Goal: Transaction & Acquisition: Purchase product/service

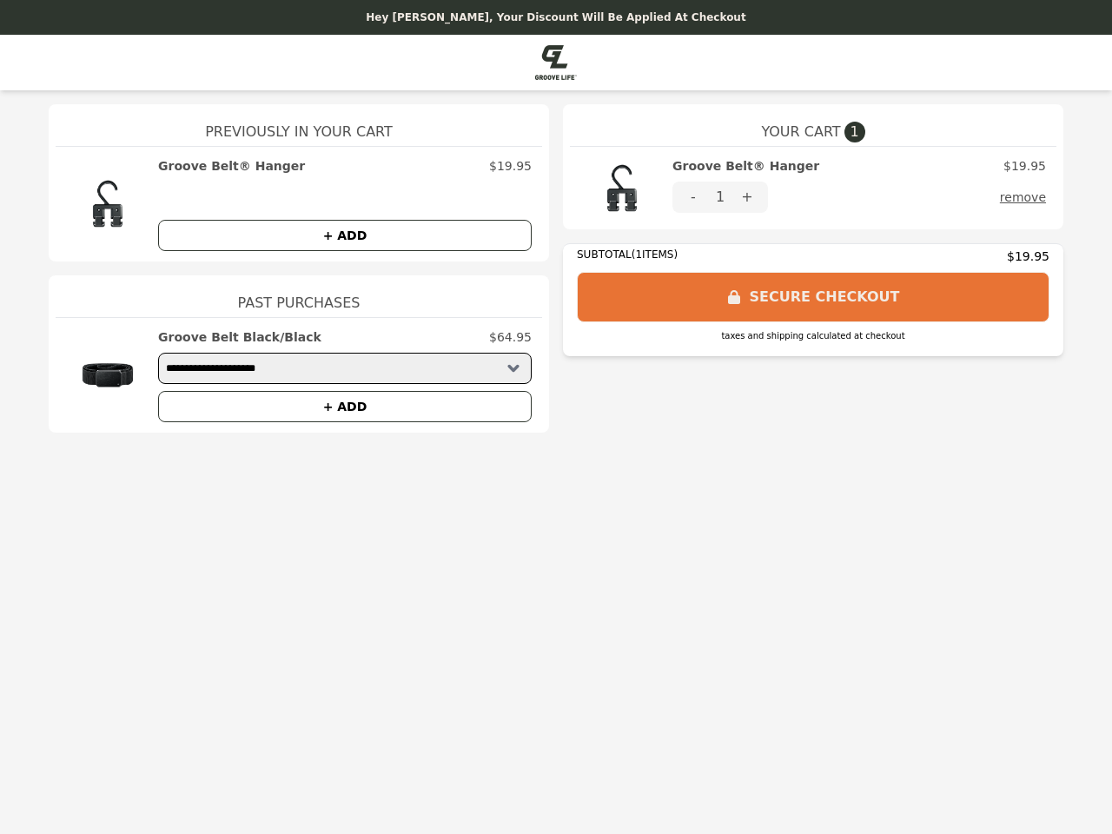
click at [622, 188] on img at bounding box center [621, 188] width 83 height 62
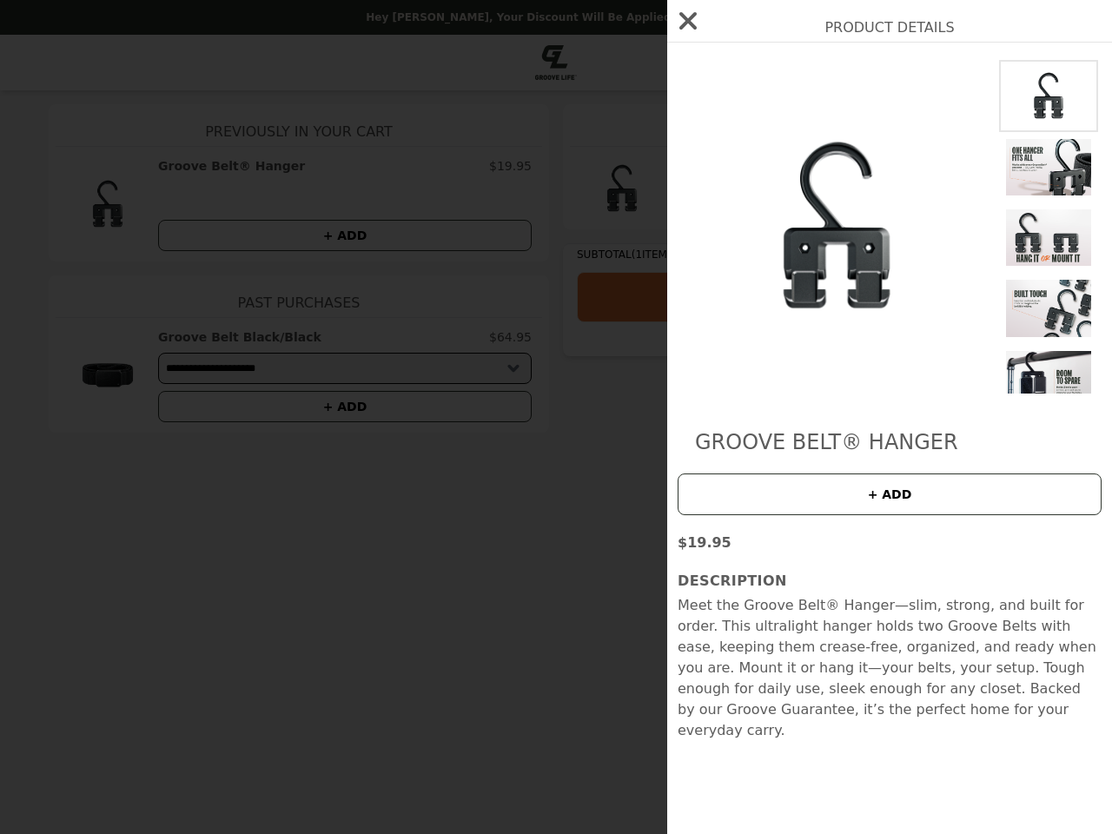
click at [859, 166] on div "Product Details Groove Belt® Hanger + ADD $19.95 Description Meet the Groove Be…" at bounding box center [556, 417] width 1112 height 834
click at [693, 197] on img at bounding box center [836, 227] width 318 height 334
click at [747, 197] on img at bounding box center [836, 227] width 318 height 334
click at [1027, 197] on div "Product Details Groove Belt® Hanger + ADD $19.95 Description Meet the Groove Be…" at bounding box center [556, 417] width 1112 height 834
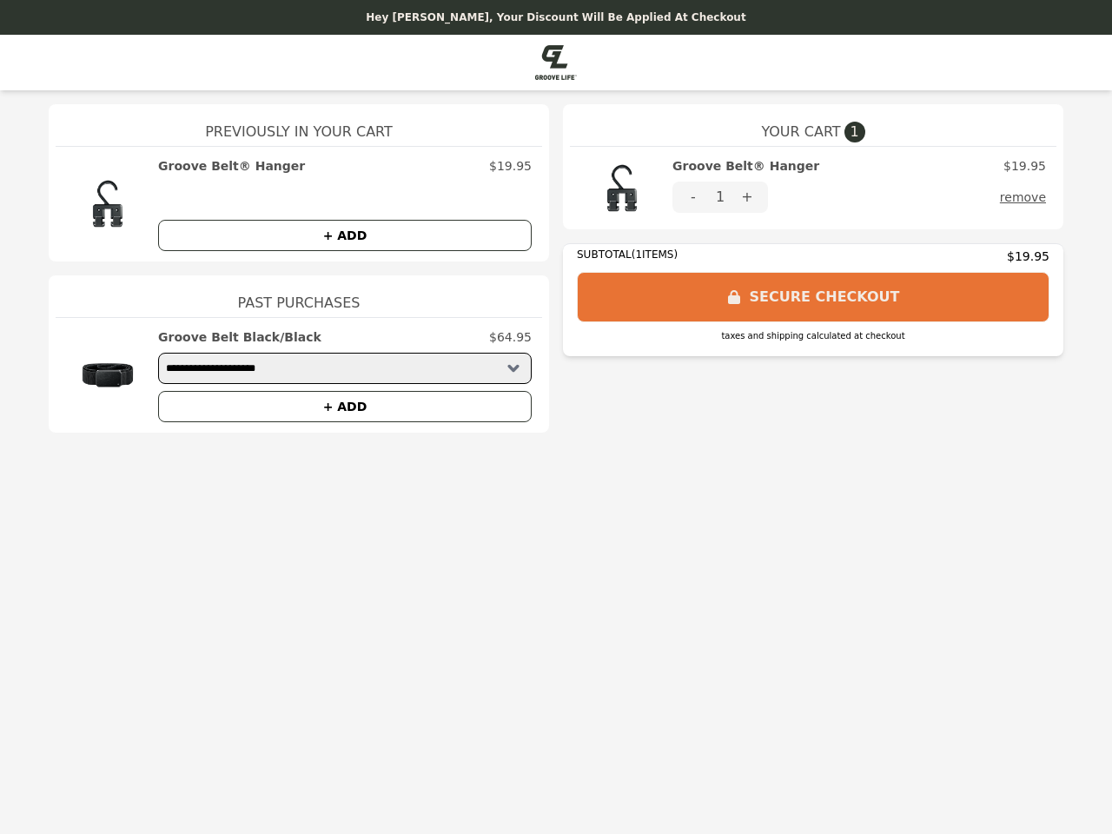
click at [108, 204] on img at bounding box center [107, 204] width 83 height 94
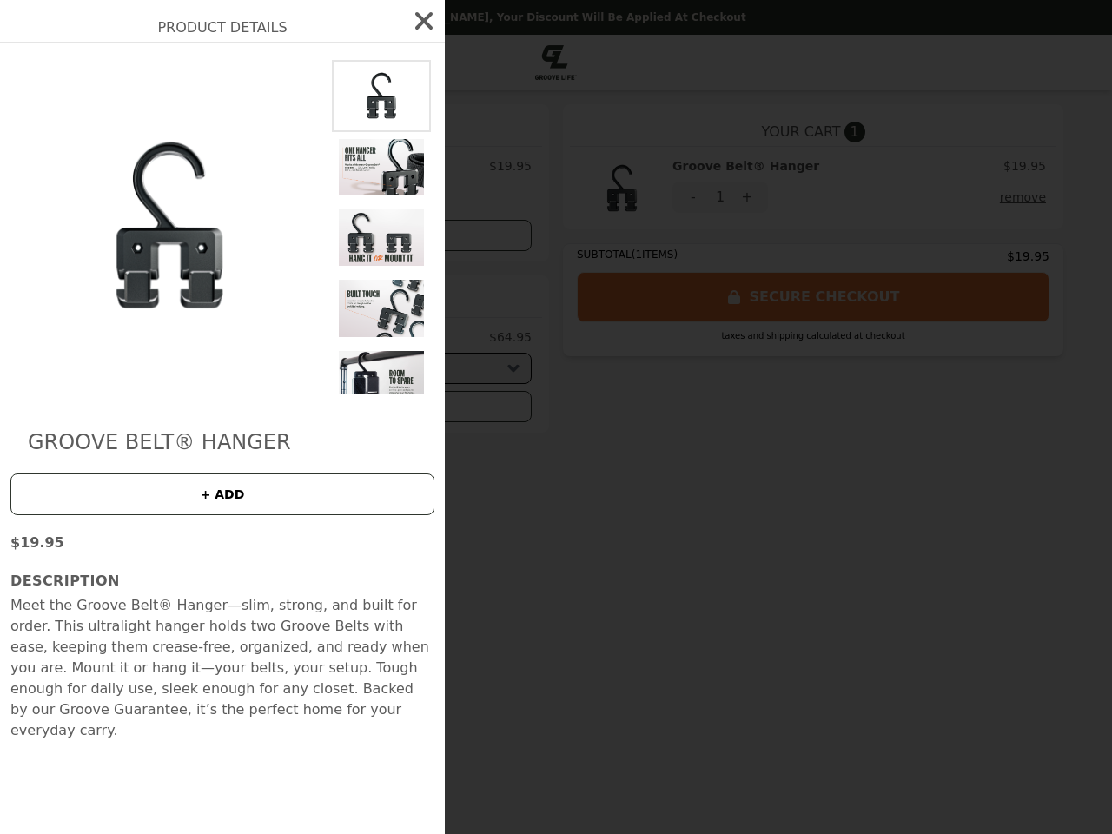
click at [345, 166] on div "Product Details Groove Belt® Hanger + ADD $19.95 Description Meet the Groove Be…" at bounding box center [556, 417] width 1112 height 834
click at [345, 273] on img at bounding box center [381, 308] width 99 height 70
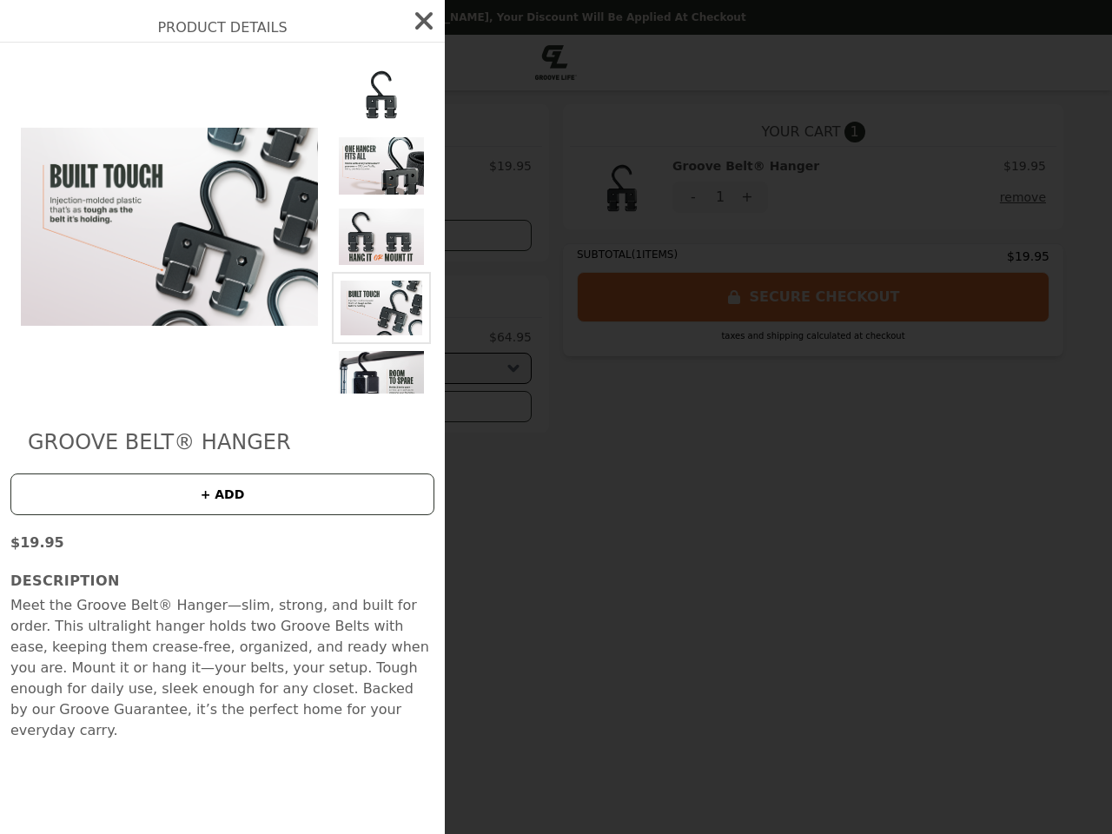
click at [108, 375] on div "Product Details Groove Belt® Hanger + ADD $19.95 Description Meet the Groove Be…" at bounding box center [556, 417] width 1112 height 834
click at [345, 337] on div "Groove Belt Black/Black $64.95" at bounding box center [344, 336] width 373 height 17
